Goal: Find specific page/section: Find specific page/section

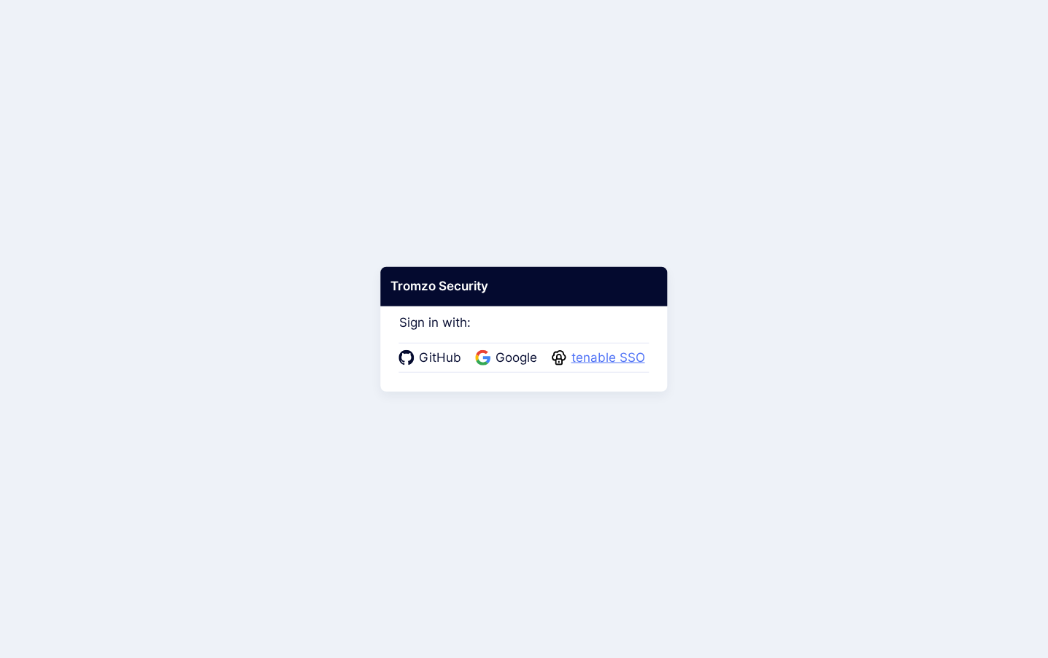
click at [607, 360] on span "tenable SSO" at bounding box center [608, 358] width 82 height 19
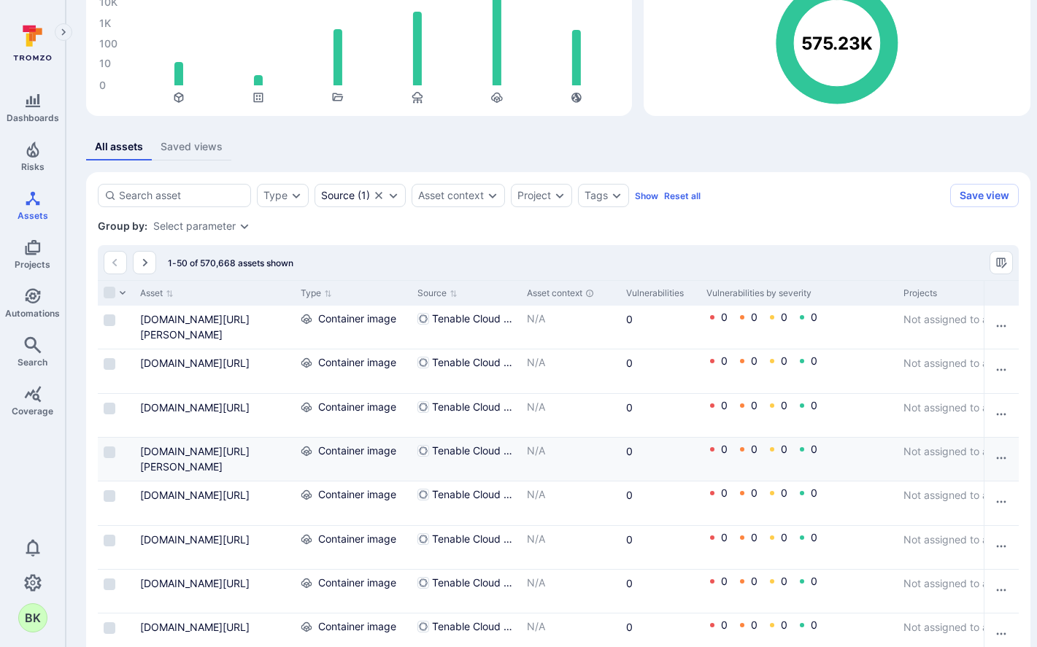
scroll to position [314, 0]
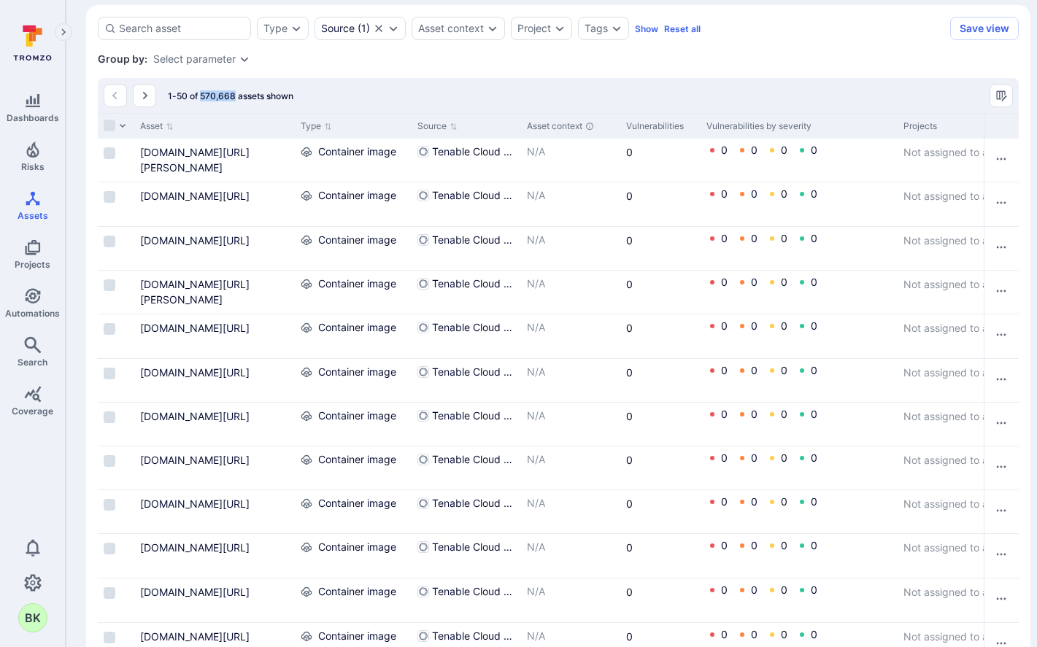
drag, startPoint x: 201, startPoint y: 96, endPoint x: 235, endPoint y: 96, distance: 33.6
click at [235, 96] on span "1-50 of 570,668 assets shown" at bounding box center [231, 96] width 126 height 11
copy span "570,668"
